Goal: Task Accomplishment & Management: Manage account settings

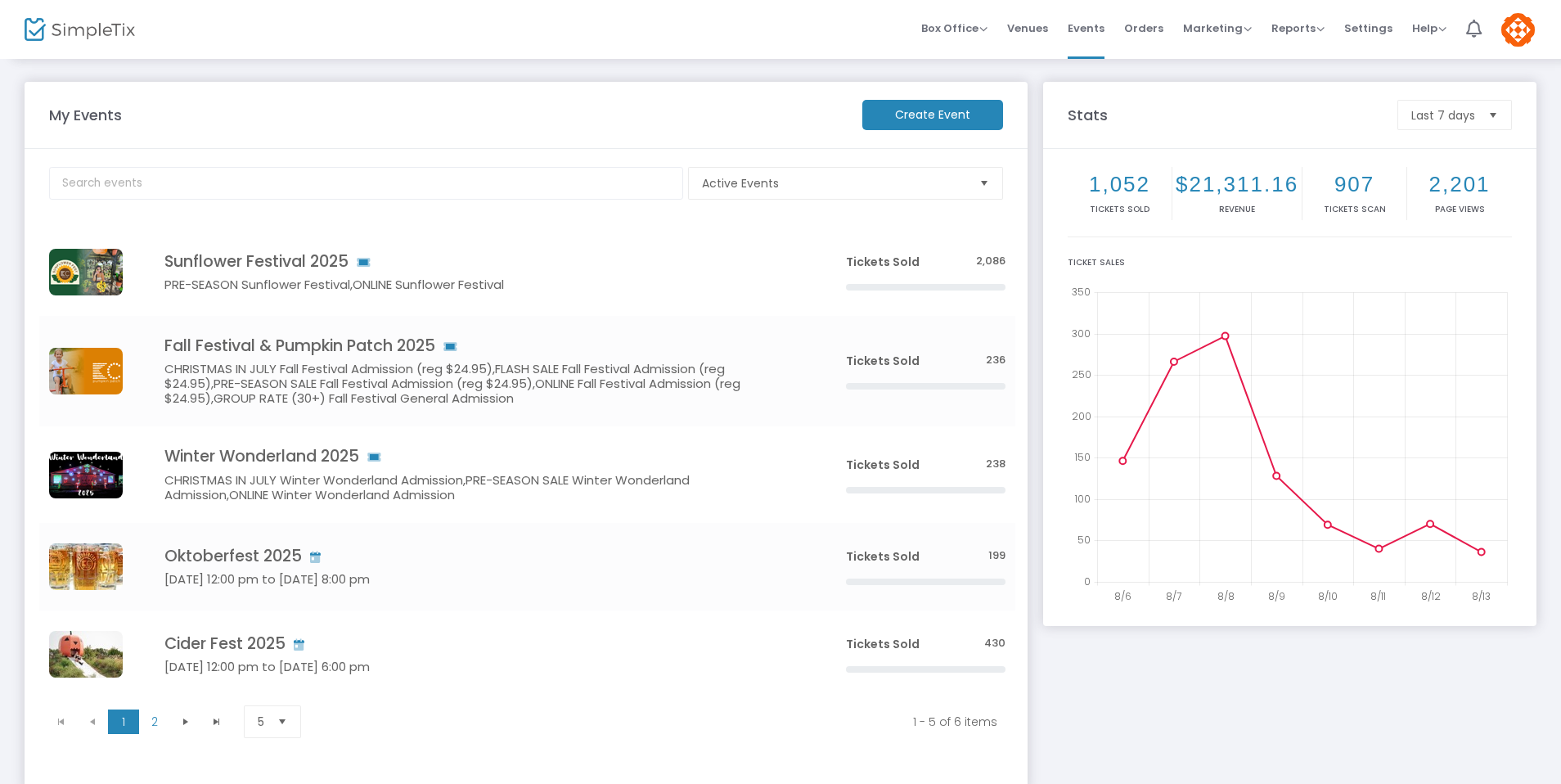
click at [1036, 97] on div "Stats Last 7 days 1,052 Tickets sold $21,311.16 Revenue 907 Tickets Scan 2,201 …" at bounding box center [1289, 445] width 509 height 725
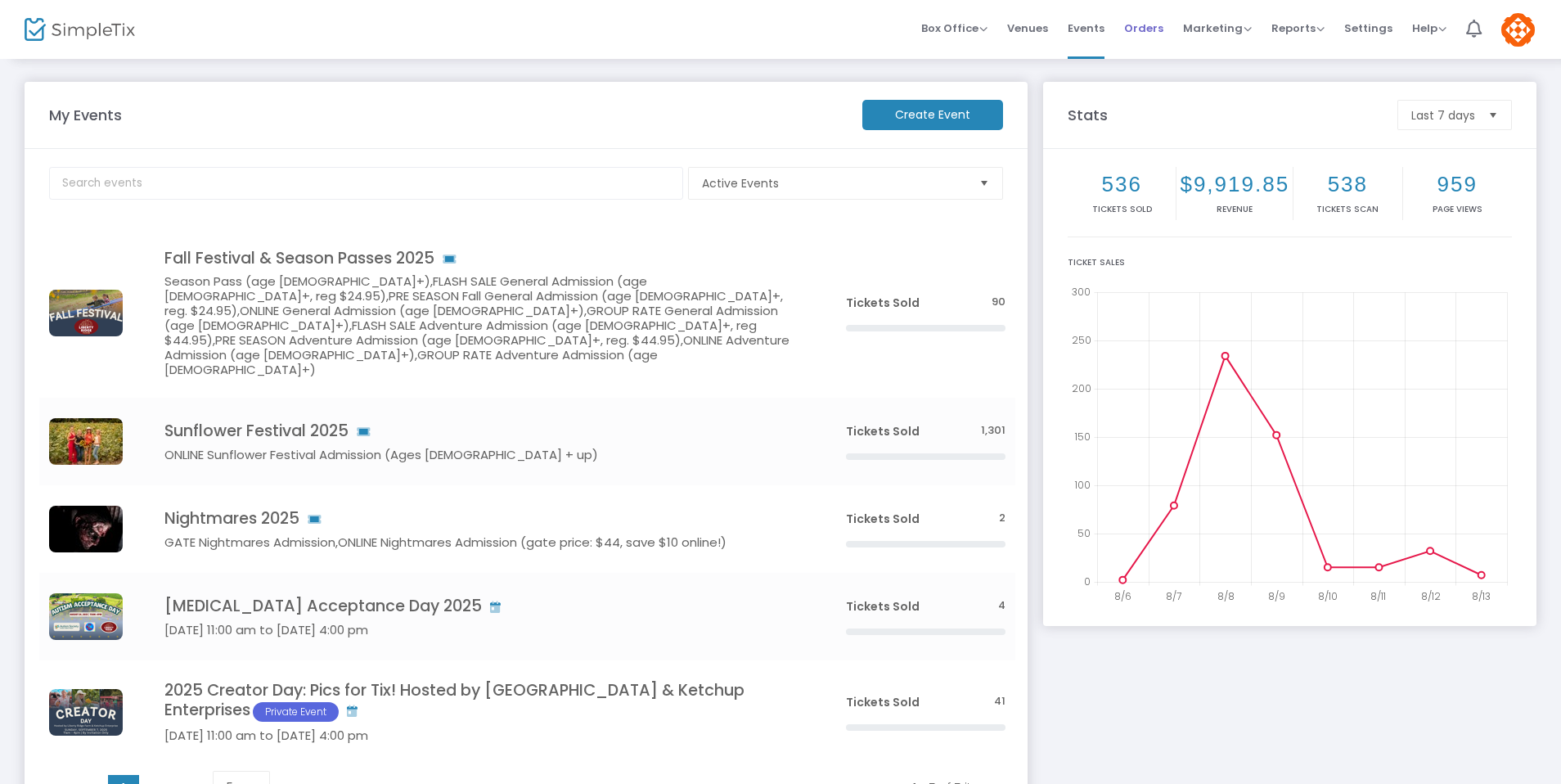
click at [1159, 23] on span "Orders" at bounding box center [1144, 28] width 40 height 42
